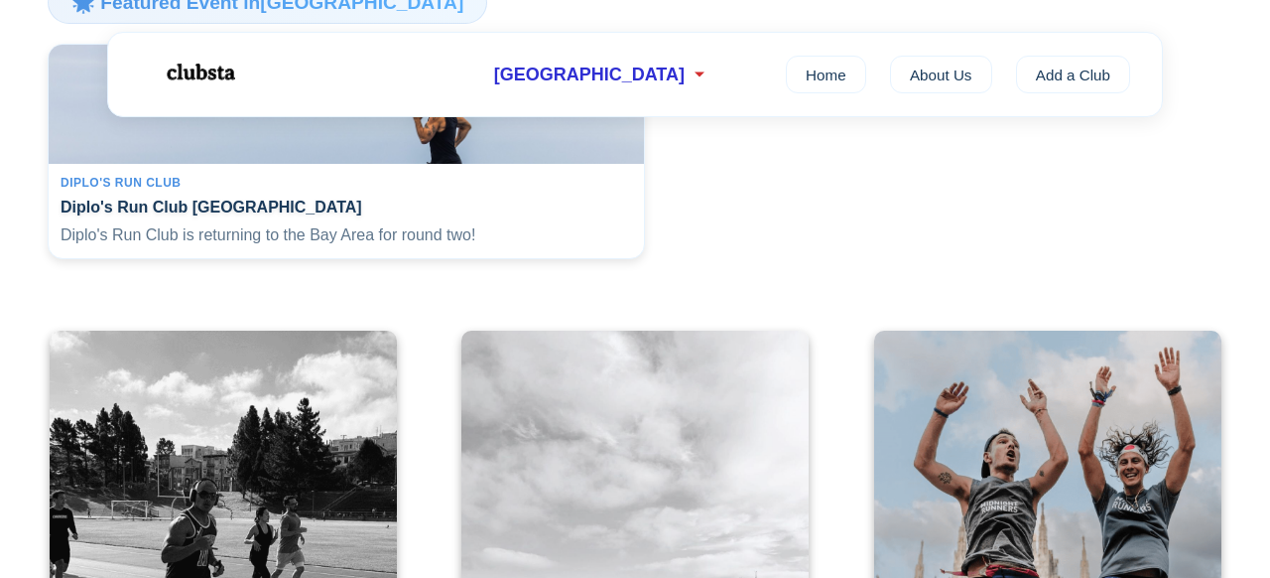
scroll to position [365, 0]
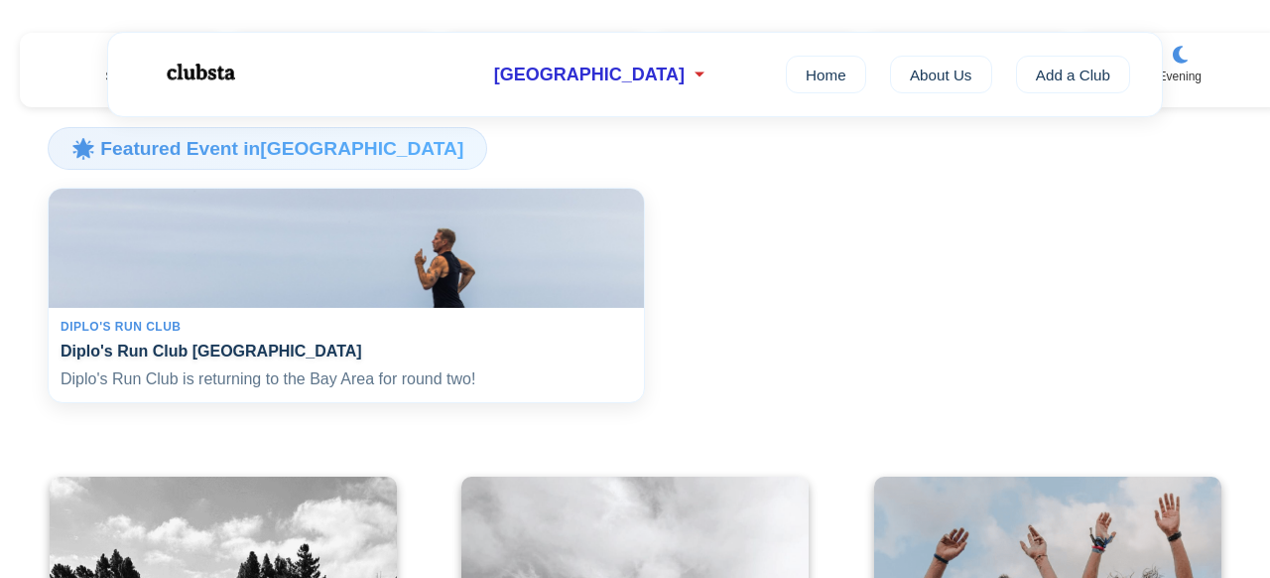
click at [192, 360] on h4 "Diplo's Run Club [GEOGRAPHIC_DATA]" at bounding box center [347, 350] width 572 height 19
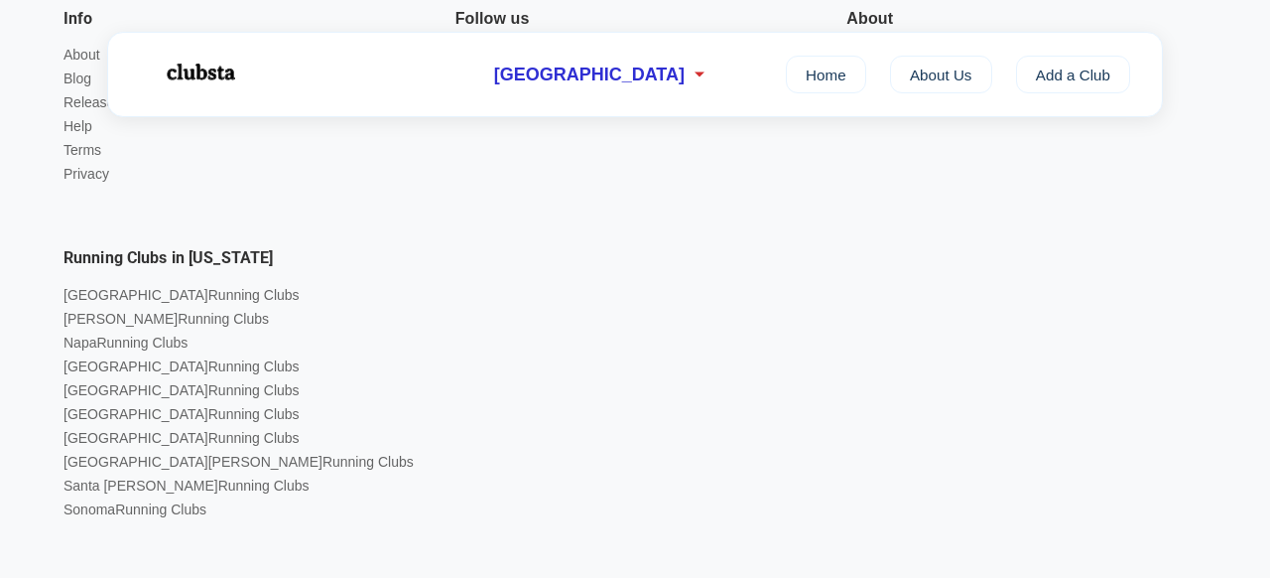
scroll to position [2234, 0]
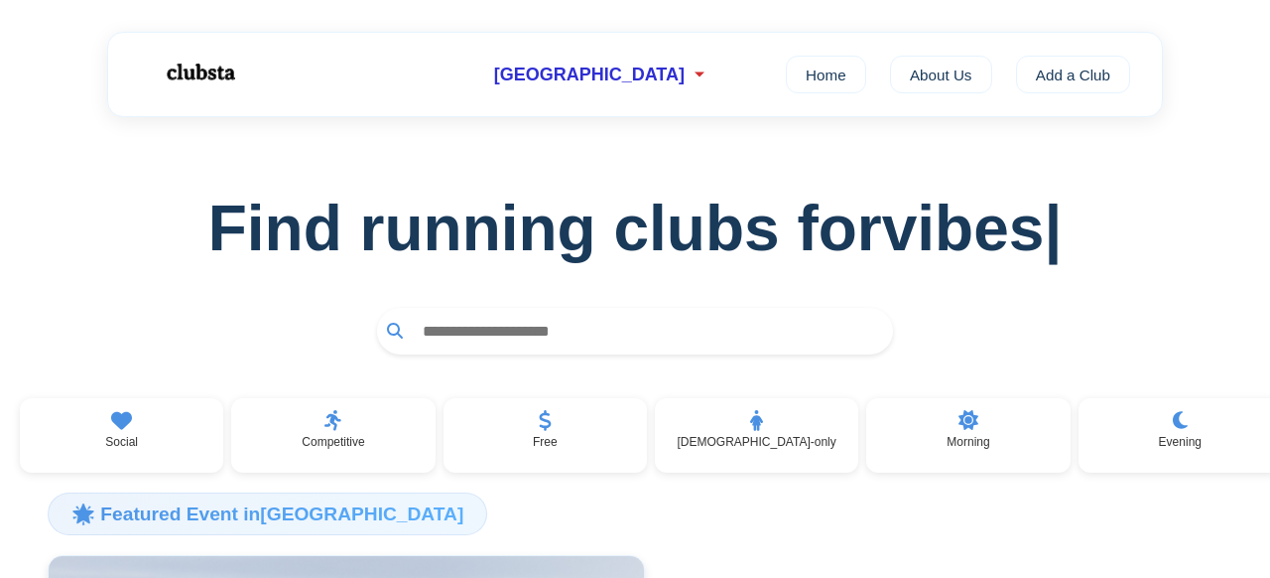
scroll to position [365, 0]
